Goal: Task Accomplishment & Management: Use online tool/utility

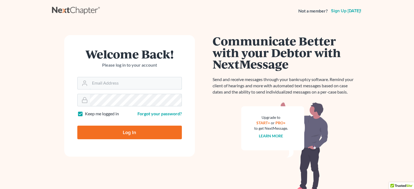
type input "aosvii@gmail.com"
click at [119, 135] on input "Log In" at bounding box center [129, 133] width 105 height 14
type input "Thinking..."
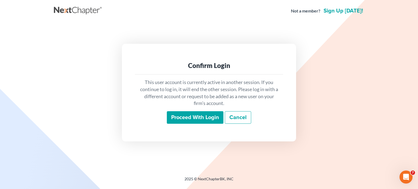
click at [185, 116] on input "Proceed with login" at bounding box center [195, 117] width 57 height 13
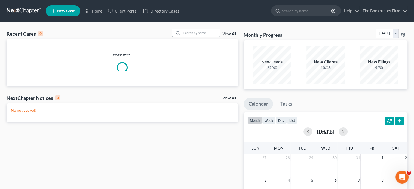
click at [197, 29] on div at bounding box center [196, 33] width 48 height 8
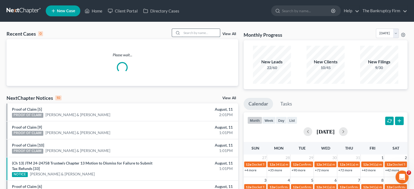
click at [196, 32] on input "search" at bounding box center [201, 33] width 38 height 8
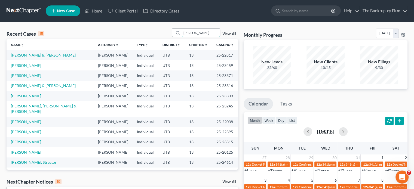
type input "[PERSON_NAME]"
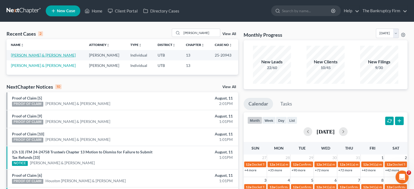
click at [30, 56] on link "[PERSON_NAME] & [PERSON_NAME]" at bounding box center [43, 55] width 65 height 5
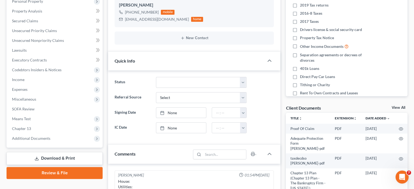
scroll to position [109, 0]
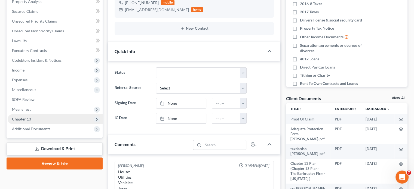
click at [24, 118] on span "Chapter 13" at bounding box center [21, 119] width 19 height 5
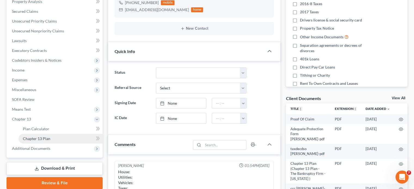
click at [48, 138] on span "Chapter 13 Plan" at bounding box center [36, 138] width 27 height 5
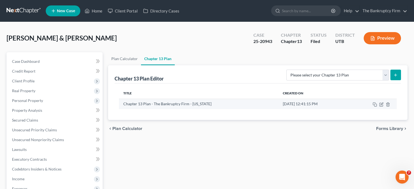
click at [382, 102] on td at bounding box center [373, 104] width 47 height 10
click at [383, 103] on icon "button" at bounding box center [382, 104] width 2 height 2
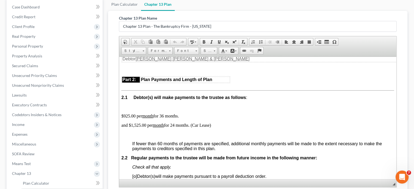
scroll to position [327, 0]
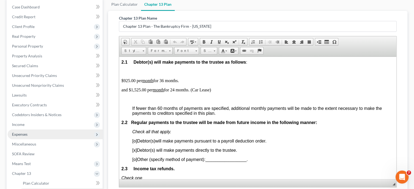
click at [19, 137] on span "Expenses" at bounding box center [55, 135] width 95 height 10
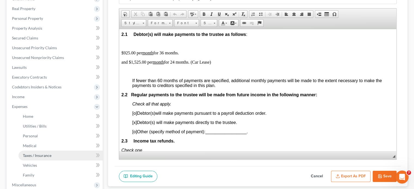
scroll to position [109, 0]
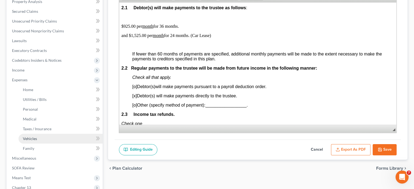
click at [35, 142] on link "Vehicles" at bounding box center [61, 139] width 84 height 10
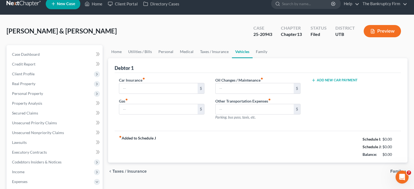
type input "300.00"
type input "150.00"
type input "30.00"
type input "0.00"
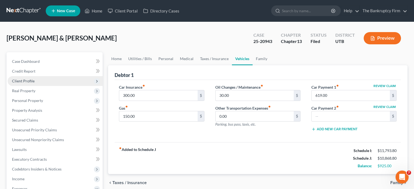
click at [23, 79] on span "Client Profile" at bounding box center [23, 81] width 23 height 5
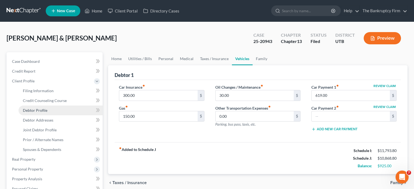
click at [47, 112] on link "Debtor Profile" at bounding box center [61, 111] width 84 height 10
select select "1"
select select "4"
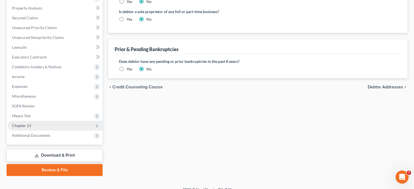
scroll to position [178, 0]
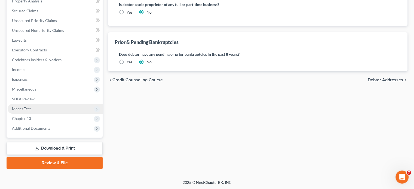
click at [25, 110] on span "Means Test" at bounding box center [21, 108] width 19 height 5
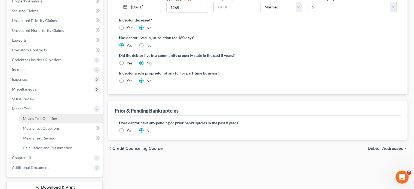
click at [54, 119] on span "Means Test Qualifier" at bounding box center [40, 118] width 35 height 5
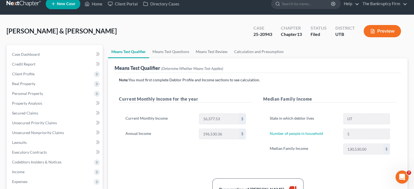
scroll to position [27, 0]
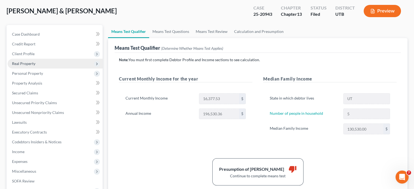
click at [25, 59] on span "Real Property" at bounding box center [55, 64] width 95 height 10
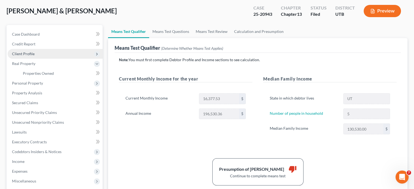
click at [25, 53] on span "Client Profile" at bounding box center [23, 53] width 23 height 5
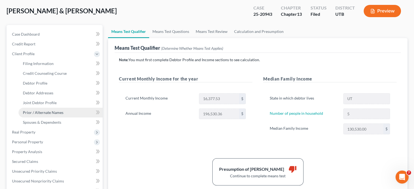
click at [43, 114] on span "Prior / Alternate Names" at bounding box center [43, 112] width 41 height 5
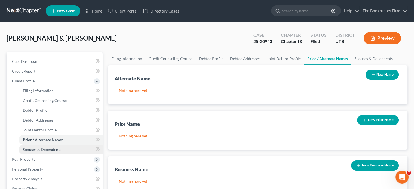
click at [45, 148] on span "Spouses & Dependents" at bounding box center [42, 149] width 38 height 5
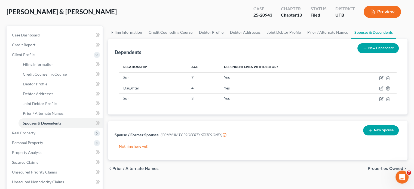
scroll to position [27, 0]
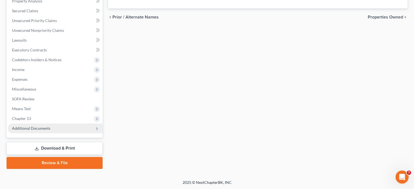
click at [32, 130] on span "Additional Documents" at bounding box center [55, 129] width 95 height 10
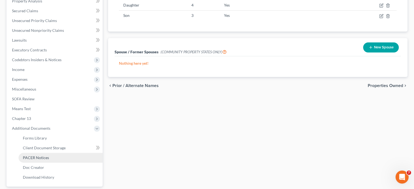
click at [36, 158] on span "PACER Notices" at bounding box center [36, 157] width 26 height 5
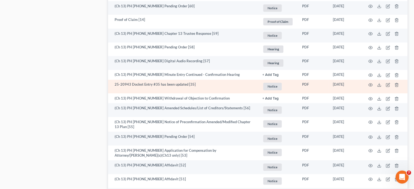
scroll to position [408, 0]
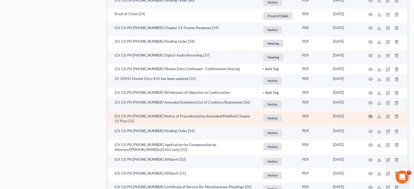
click at [370, 118] on icon "button" at bounding box center [371, 116] width 4 height 3
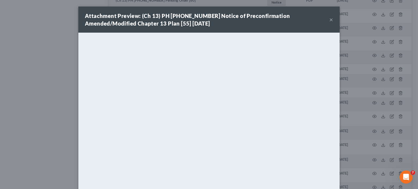
click at [329, 21] on button "×" at bounding box center [331, 19] width 4 height 7
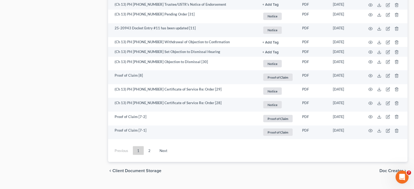
scroll to position [1004, 0]
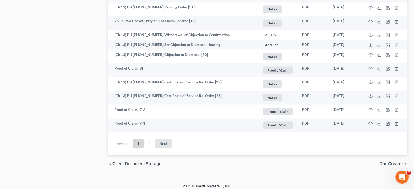
click at [167, 139] on link "Next" at bounding box center [163, 143] width 17 height 9
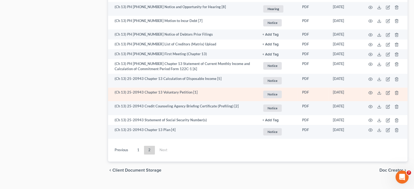
scroll to position [542, 0]
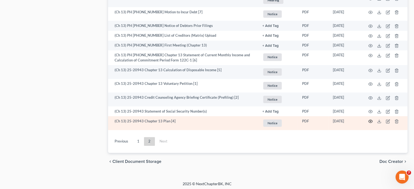
click at [370, 120] on icon "button" at bounding box center [370, 121] width 4 height 4
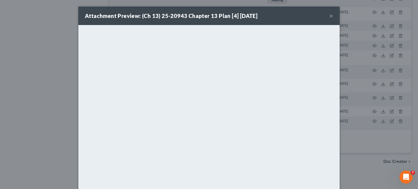
click at [329, 15] on button "×" at bounding box center [331, 16] width 4 height 7
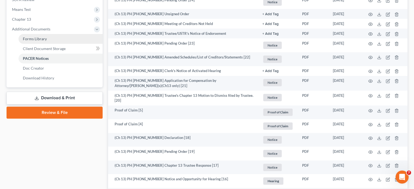
scroll to position [161, 0]
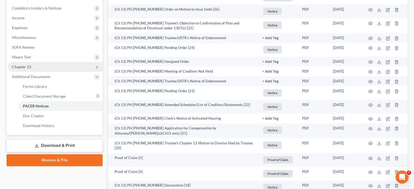
click at [27, 65] on span "Chapter 13" at bounding box center [21, 67] width 19 height 5
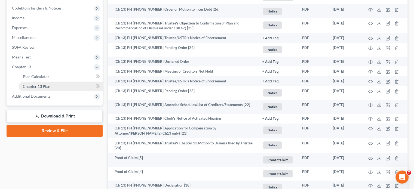
click at [38, 85] on span "Chapter 13 Plan" at bounding box center [36, 86] width 27 height 5
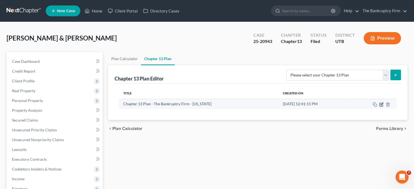
click at [380, 104] on icon "button" at bounding box center [381, 104] width 4 height 4
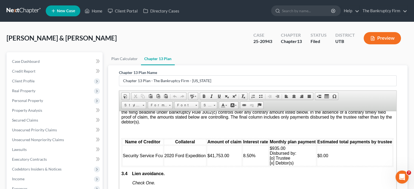
scroll to position [898, 0]
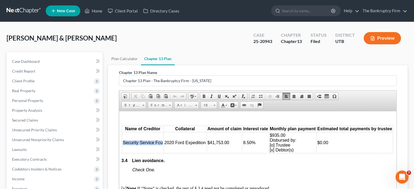
drag, startPoint x: 126, startPoint y: 149, endPoint x: 124, endPoint y: 145, distance: 4.8
click at [124, 145] on td "Security Service Fcu" at bounding box center [142, 142] width 41 height 21
click at [308, 182] on p at bounding box center [257, 179] width 273 height 5
drag, startPoint x: 185, startPoint y: 150, endPoint x: 164, endPoint y: 143, distance: 21.6
click at [164, 143] on td "2020 Ford Expedition" at bounding box center [185, 142] width 42 height 21
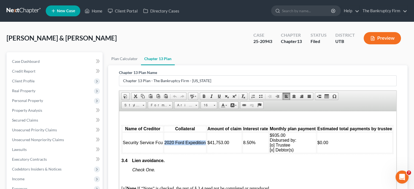
copy span "2020 Ford Expedition"
click at [86, 30] on div "[PERSON_NAME] & [PERSON_NAME] Upgraded Case 25-20943 Chapter Chapter 13 Status …" at bounding box center [207, 41] width 401 height 24
drag, startPoint x: 230, startPoint y: 147, endPoint x: 206, endPoint y: 146, distance: 24.0
click at [207, 146] on td "$41,753.00" at bounding box center [224, 142] width 35 height 21
copy span "$41,753.00"
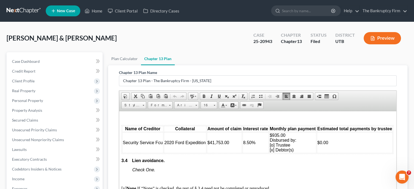
click at [285, 182] on p at bounding box center [257, 179] width 273 height 5
click at [333, 182] on p at bounding box center [257, 179] width 273 height 5
drag, startPoint x: 268, startPoint y: 139, endPoint x: 294, endPoint y: 154, distance: 29.9
click at [294, 153] on td "$935.00 Disbursed by: [o] Trustee [x] Debtor(s)" at bounding box center [292, 142] width 47 height 21
copy span "$935.00 Disbursed by: [o] Trustee [x] Debtor(s)"
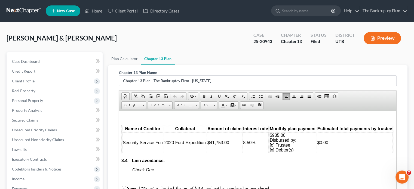
click at [285, 182] on p at bounding box center [257, 179] width 273 height 5
drag, startPoint x: 328, startPoint y: 146, endPoint x: 315, endPoint y: 148, distance: 13.2
click at [317, 148] on td "$0.00" at bounding box center [355, 142] width 76 height 21
copy span "$0.00"
click at [84, 30] on div "[PERSON_NAME] & [PERSON_NAME] Upgraded Case 25-20943 Chapter Chapter 13 Status …" at bounding box center [207, 41] width 401 height 24
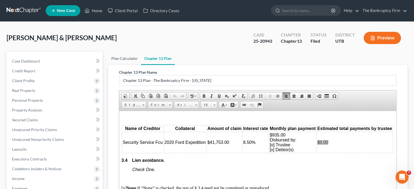
scroll to position [0, 0]
click at [118, 61] on link "Plan Calculator" at bounding box center [124, 58] width 33 height 13
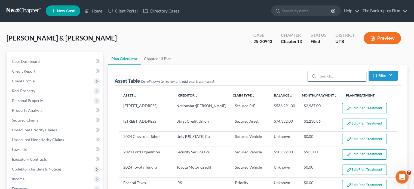
select select "59"
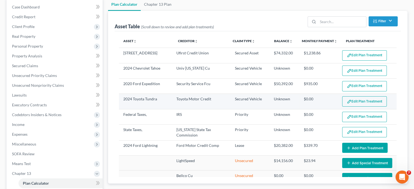
scroll to position [27, 0]
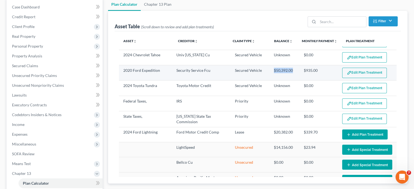
drag, startPoint x: 282, startPoint y: 70, endPoint x: 268, endPoint y: 72, distance: 14.6
click at [270, 72] on td "$50,392.00" at bounding box center [285, 72] width 30 height 15
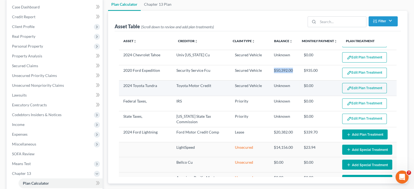
copy td "$50,392.00"
